Goal: Transaction & Acquisition: Purchase product/service

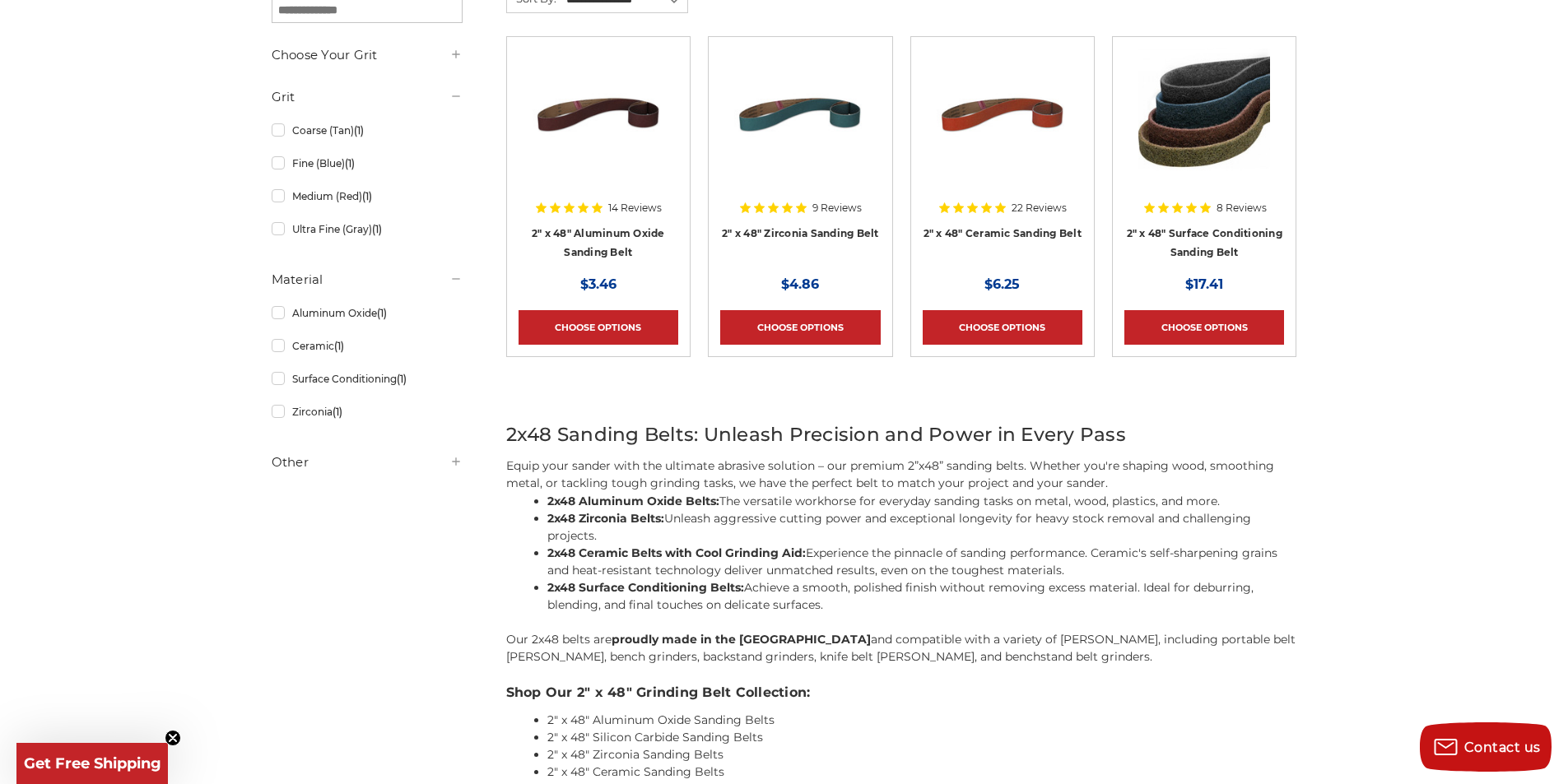
scroll to position [494, 0]
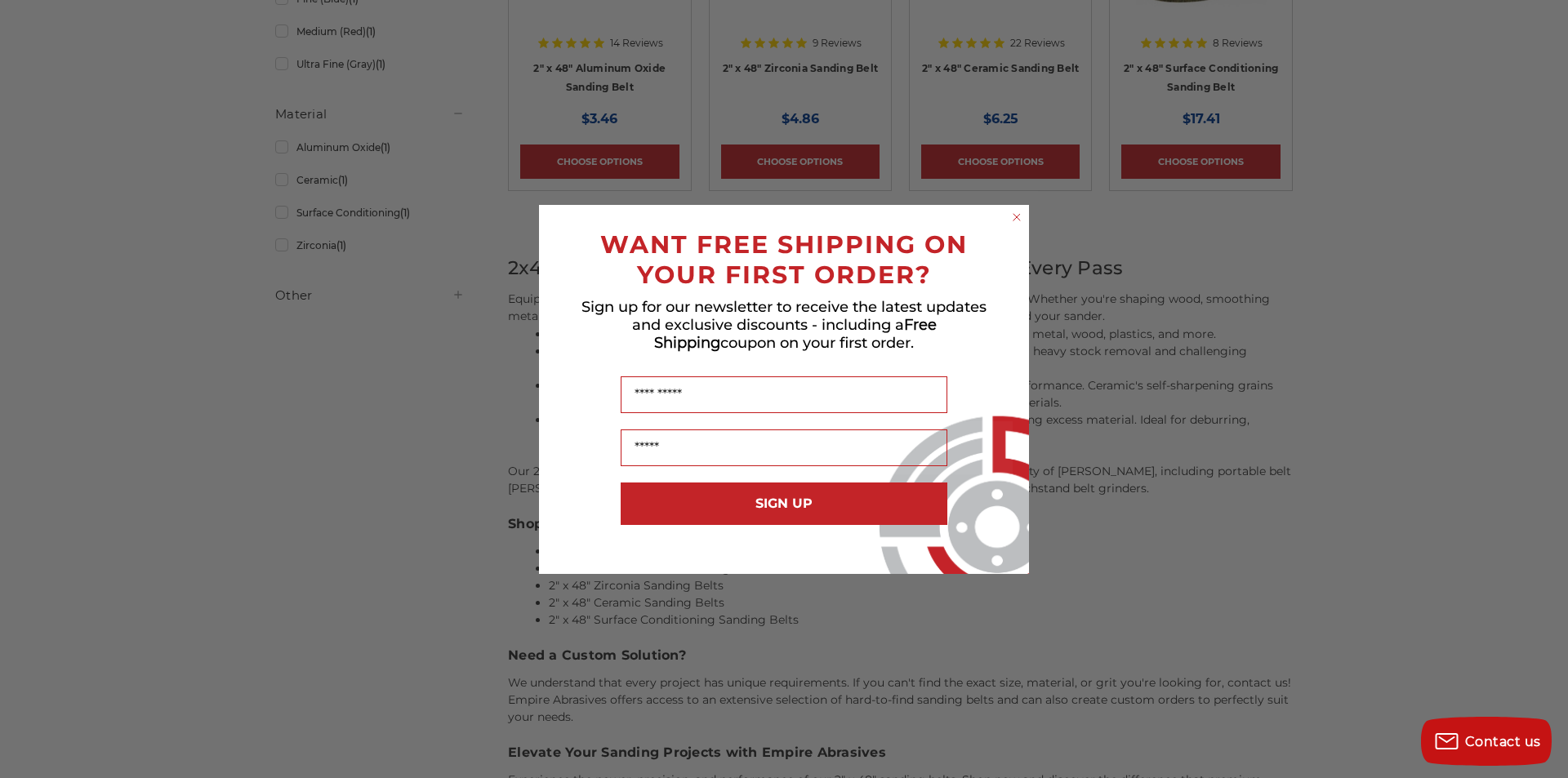
click at [1011, 212] on circle "Close dialog" at bounding box center [1017, 217] width 15 height 15
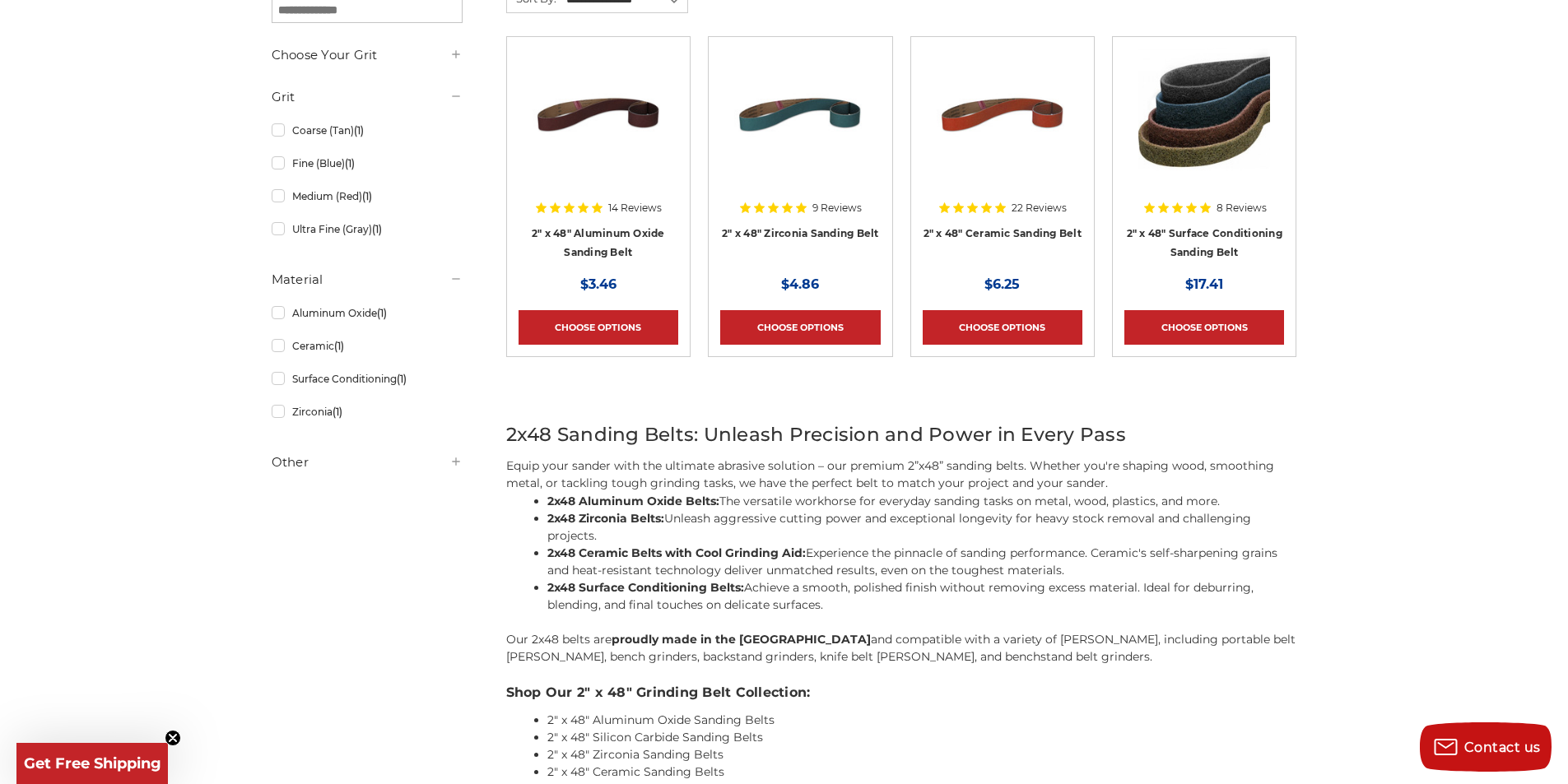
scroll to position [165, 0]
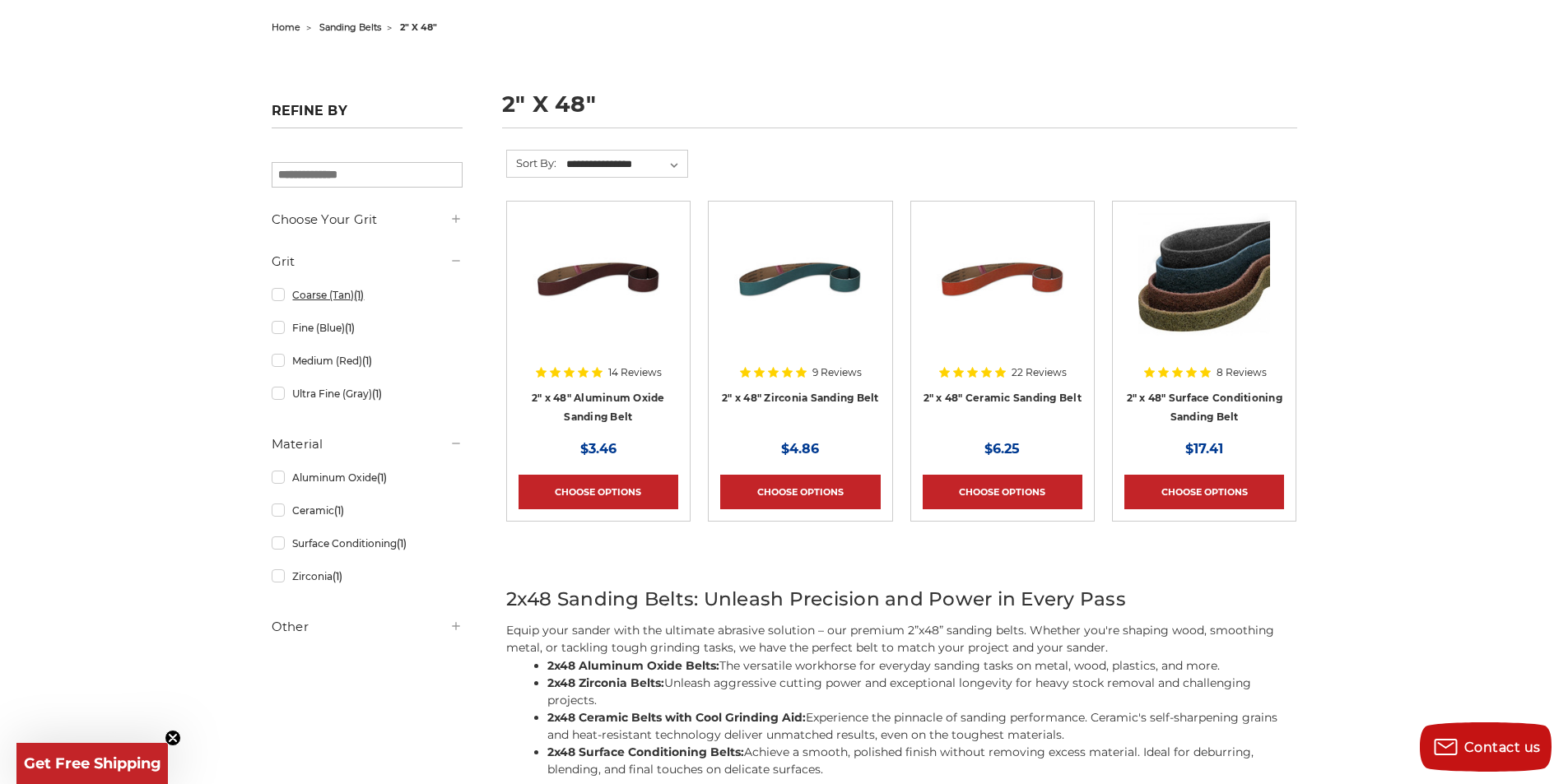
click at [284, 300] on link "Coarse (Tan) (1)" at bounding box center [367, 295] width 191 height 29
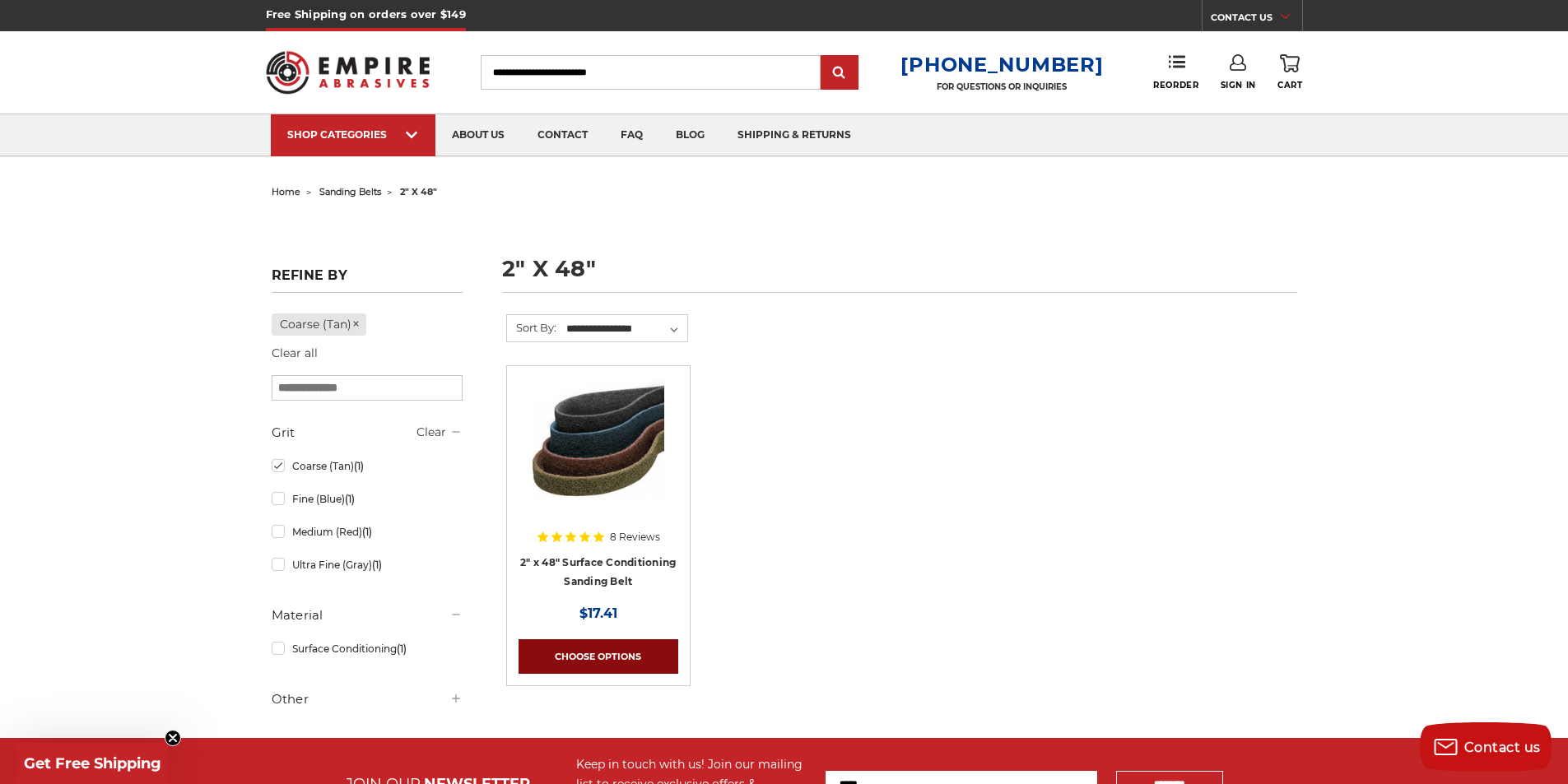
click at [570, 650] on link "Choose Options" at bounding box center [598, 656] width 159 height 35
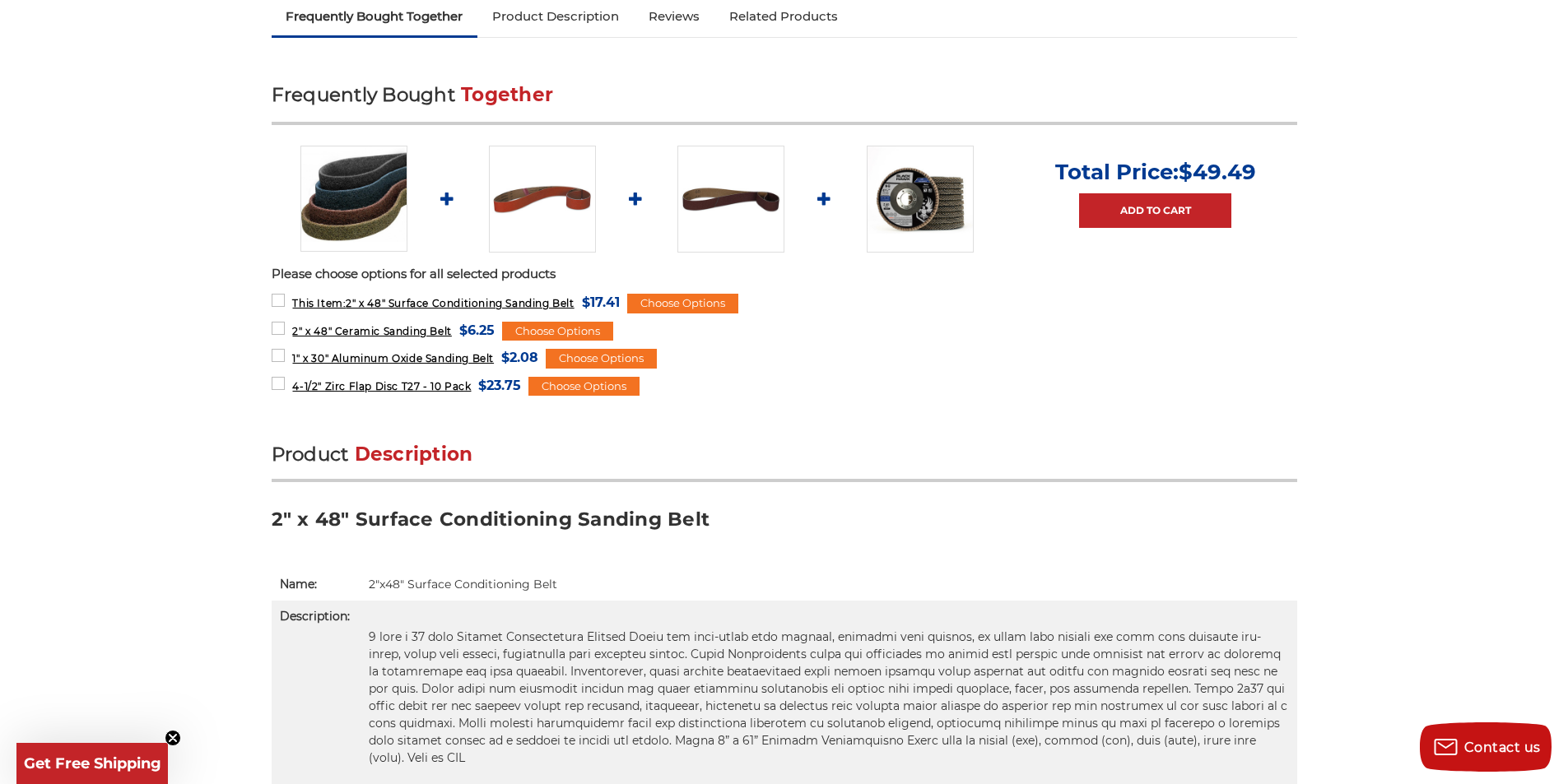
scroll to position [576, 0]
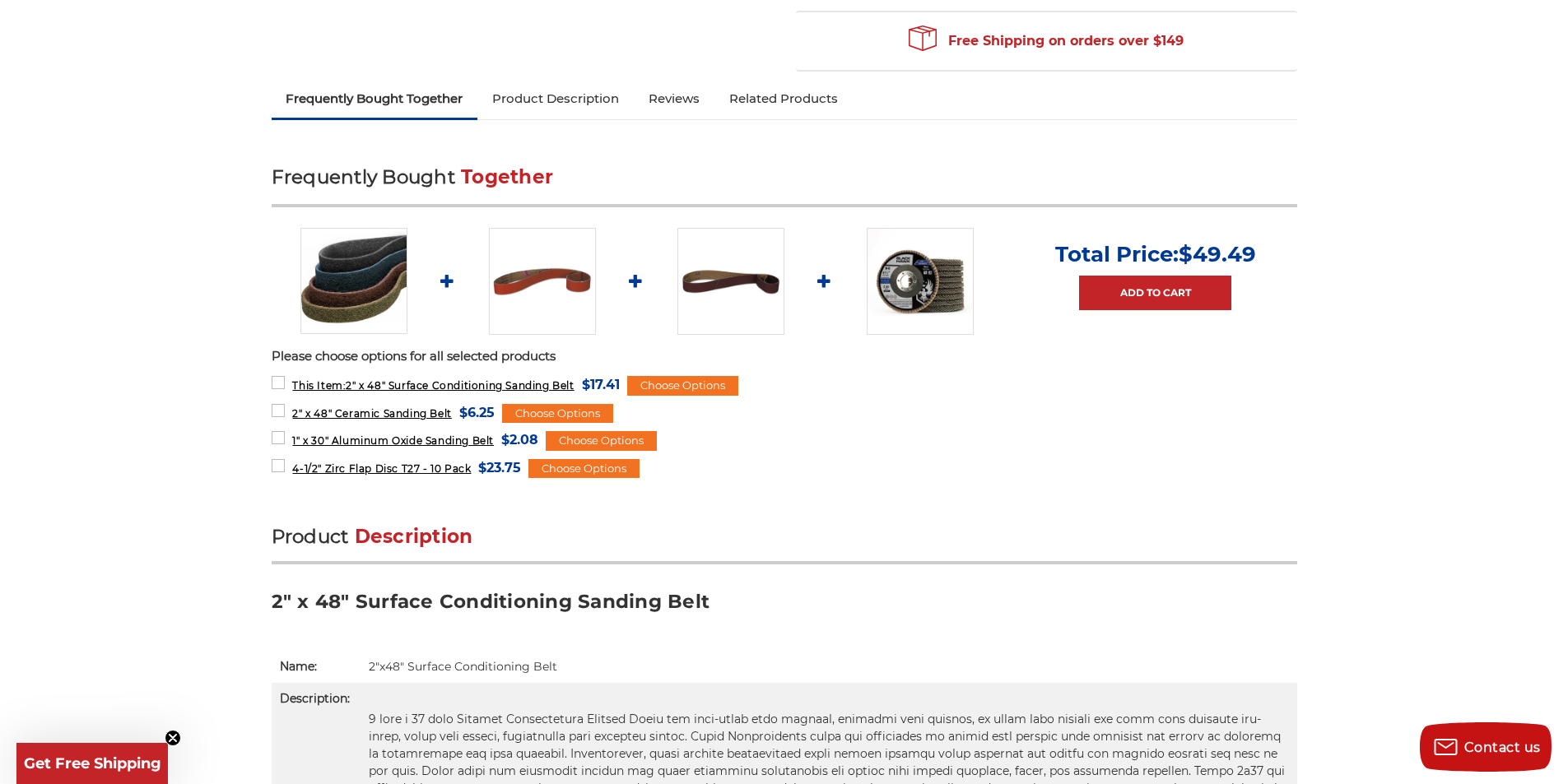
click at [703, 276] on img at bounding box center [730, 281] width 107 height 107
